Goal: Book appointment/travel/reservation

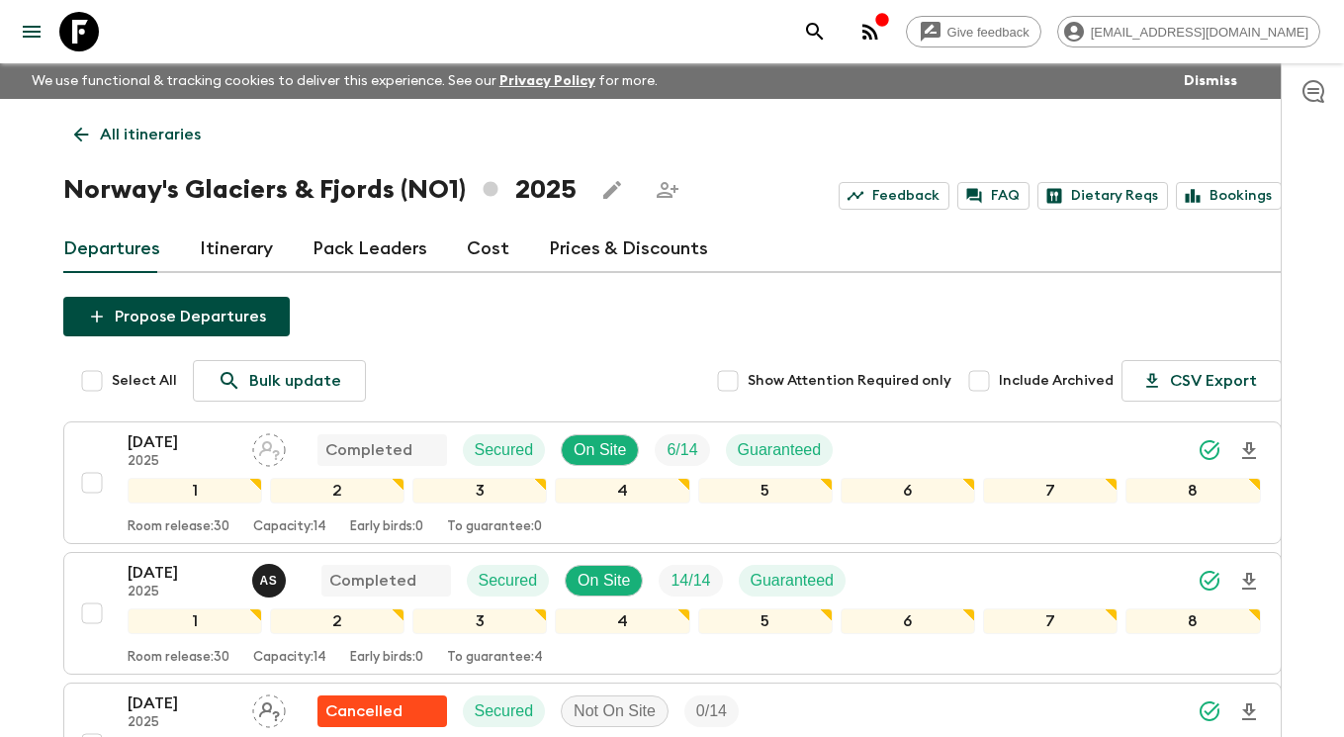
drag, startPoint x: 153, startPoint y: 130, endPoint x: 124, endPoint y: 88, distance: 51.0
click at [153, 130] on p "All itineraries" at bounding box center [150, 135] width 101 height 24
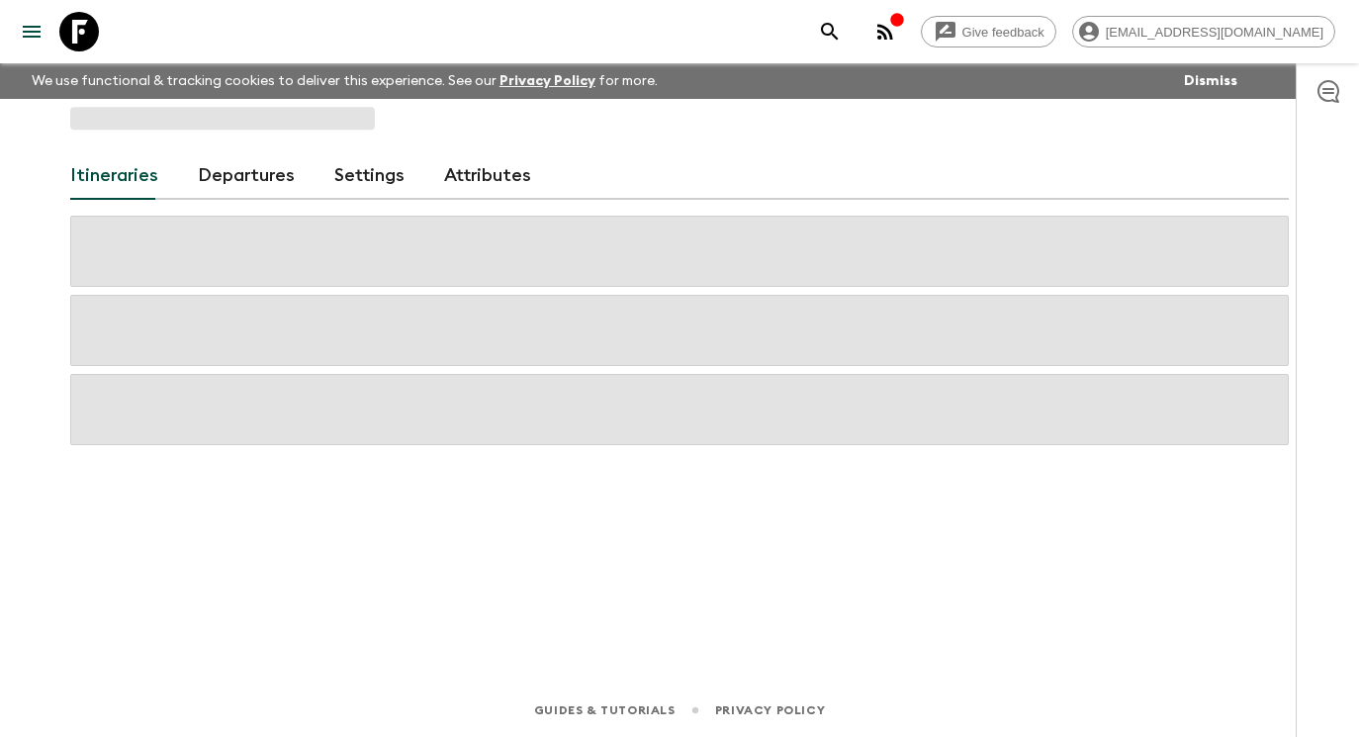
click at [81, 31] on icon at bounding box center [79, 32] width 40 height 40
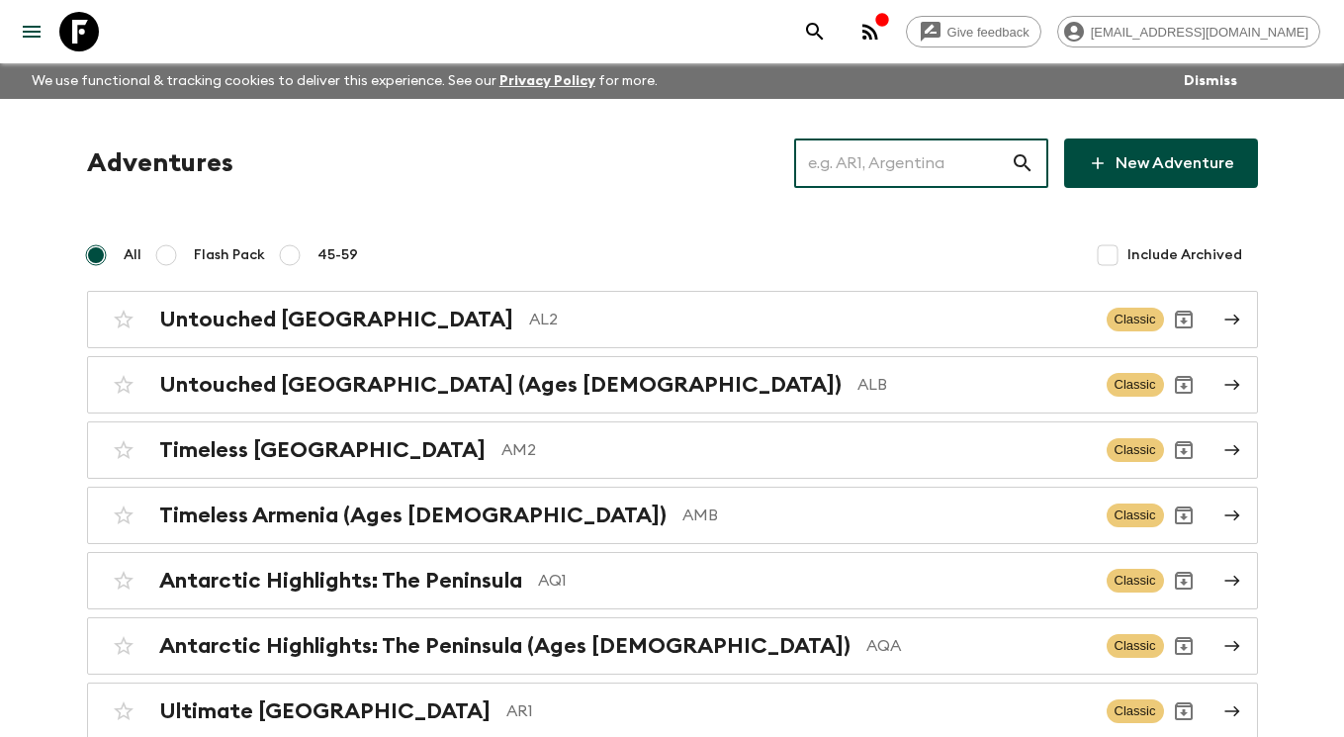
click at [976, 167] on input "text" at bounding box center [902, 162] width 217 height 55
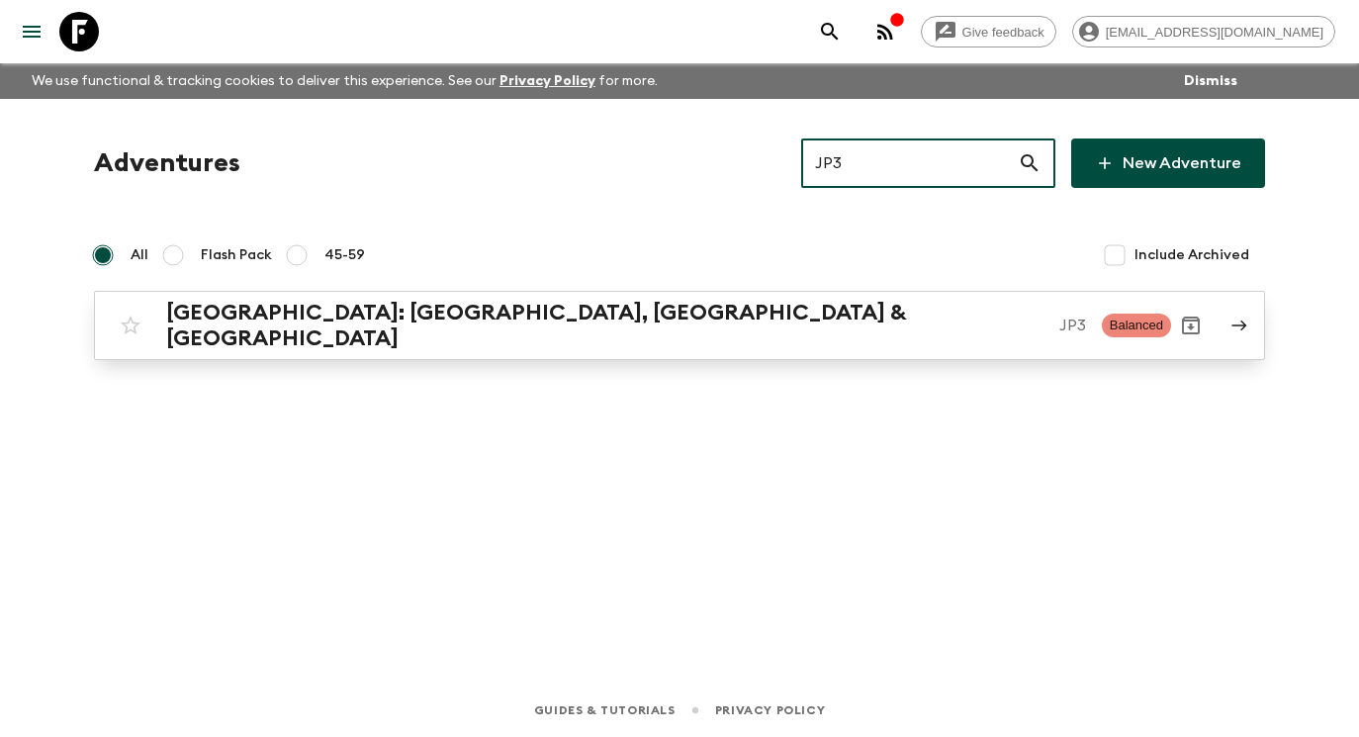
type input "JP3"
click at [1225, 320] on link "[GEOGRAPHIC_DATA]: [GEOGRAPHIC_DATA], Kanazawa & [GEOGRAPHIC_DATA] JP3 Balanced" at bounding box center [679, 325] width 1171 height 69
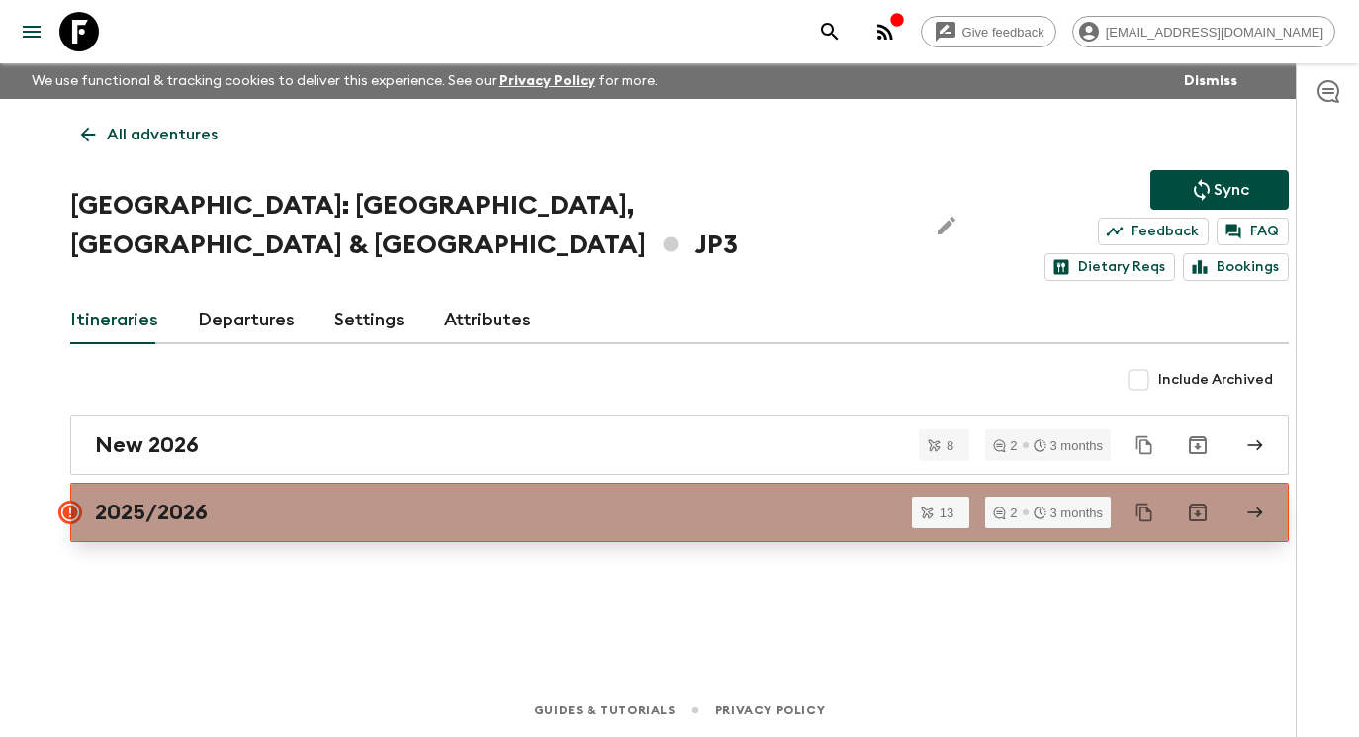
click at [484, 499] on div "2025/2026" at bounding box center [660, 512] width 1131 height 26
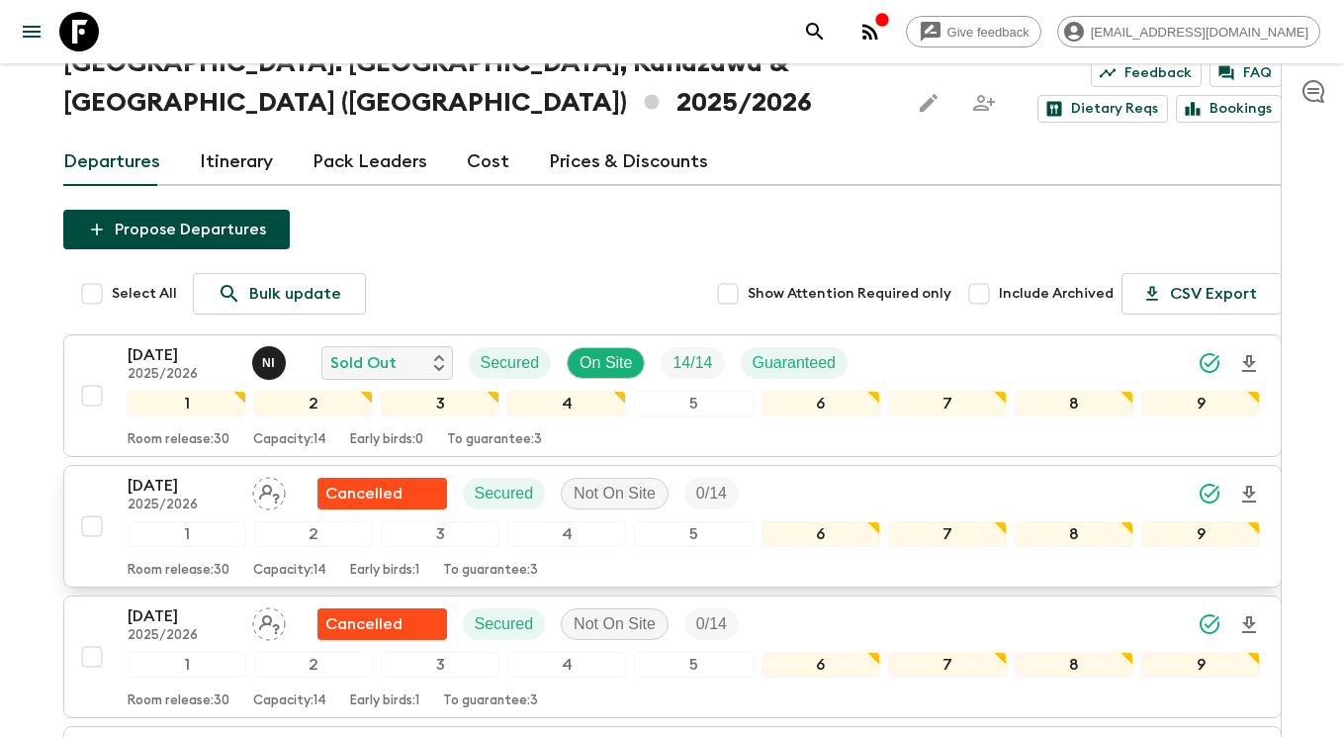
scroll to position [98, 0]
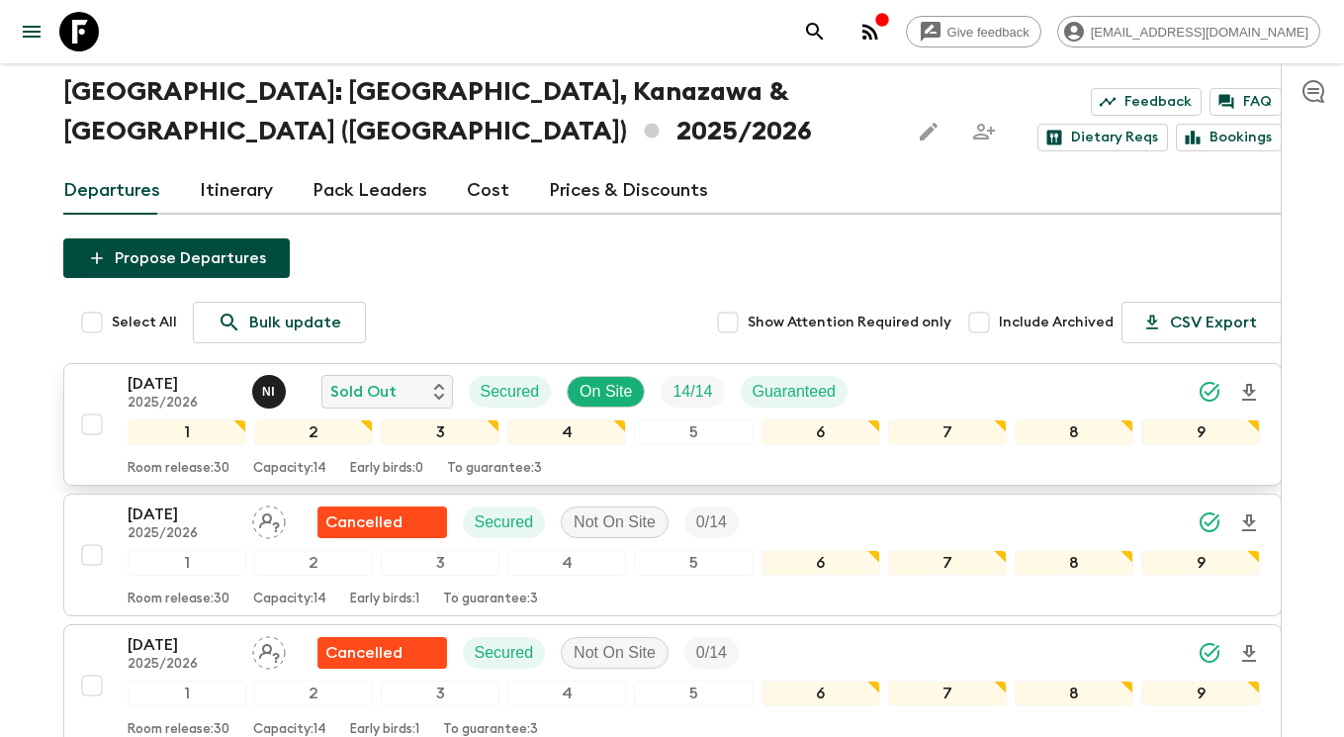
click at [154, 372] on p "[DATE]" at bounding box center [182, 384] width 109 height 24
